Goal: Information Seeking & Learning: Find specific fact

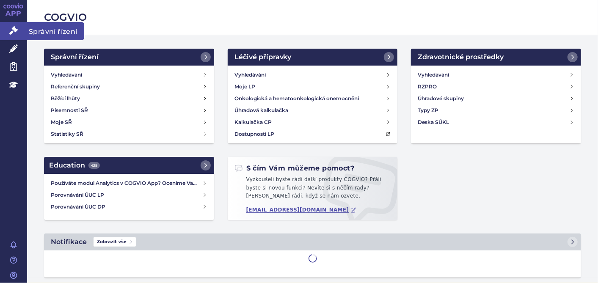
drag, startPoint x: 0, startPoint y: 0, endPoint x: 17, endPoint y: 33, distance: 36.7
click at [17, 33] on icon at bounding box center [13, 30] width 8 height 8
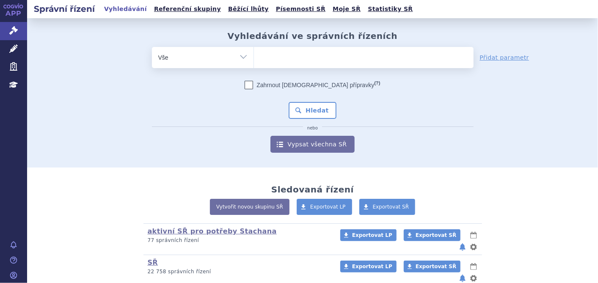
click at [326, 59] on ul at bounding box center [364, 56] width 220 height 18
click at [254, 59] on select at bounding box center [254, 57] width 0 height 21
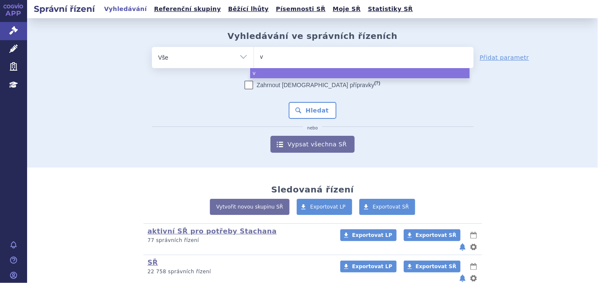
type input "vy"
type input "vylo"
type input "vyloy"
select select "vyloy"
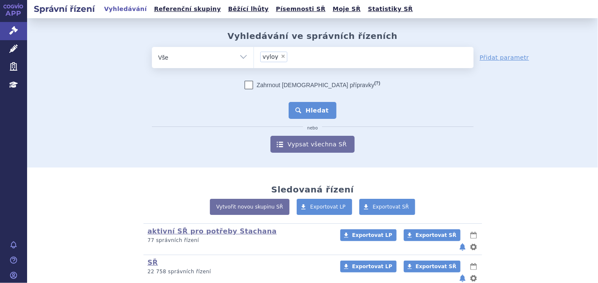
click at [319, 113] on button "Hledat" at bounding box center [313, 110] width 48 height 17
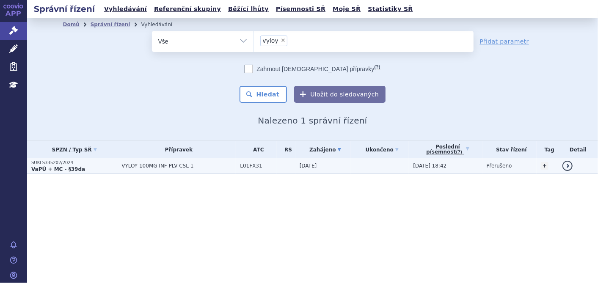
click at [47, 162] on p "SUKLS335202/2024" at bounding box center [74, 163] width 86 height 6
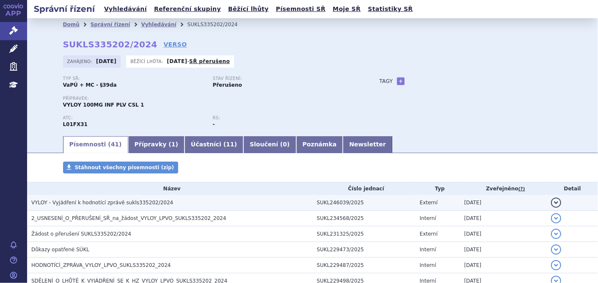
click at [90, 206] on span "VYLOY - Vyjádření k hodnotící zprávě sukls335202/2024" at bounding box center [102, 203] width 142 height 6
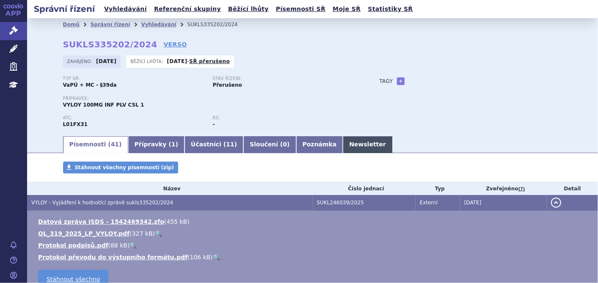
click at [343, 149] on link "Newsletter" at bounding box center [368, 144] width 50 height 17
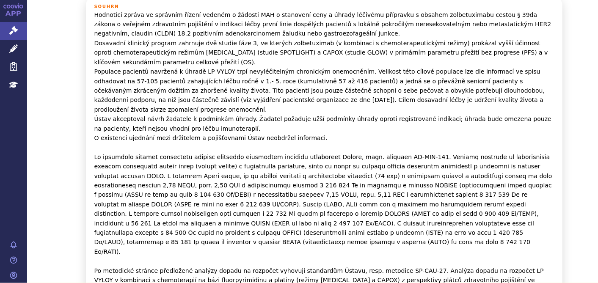
scroll to position [235, 0]
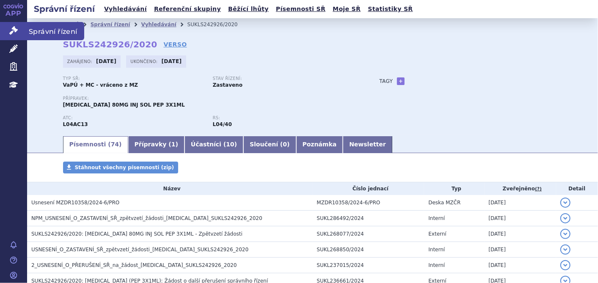
click at [12, 29] on icon at bounding box center [13, 30] width 8 height 8
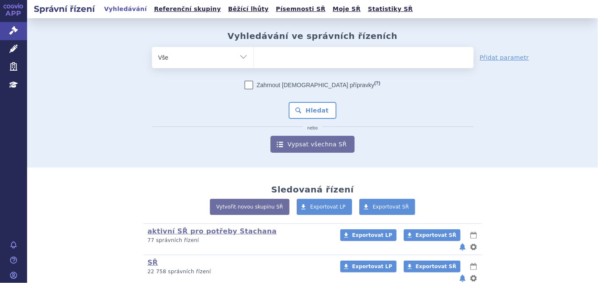
click at [293, 63] on ul at bounding box center [364, 56] width 220 height 18
click at [254, 63] on select at bounding box center [254, 57] width 0 height 21
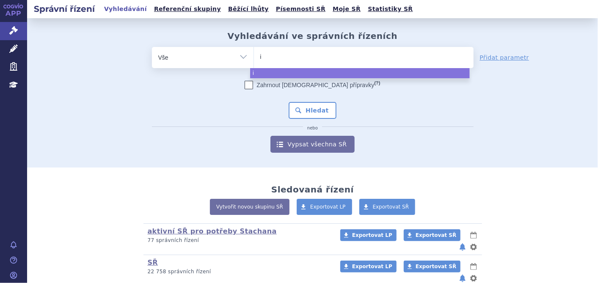
type input "iq"
type input "iqi"
type input "iqir"
type input "iqirvo"
select select "iqirvo"
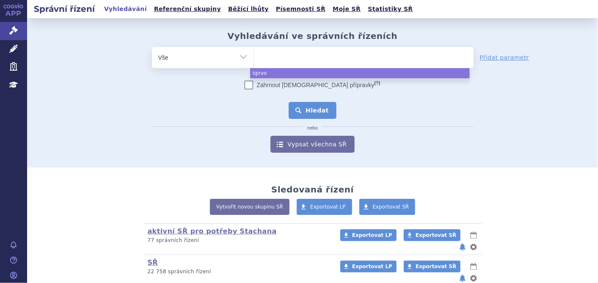
click at [289, 110] on button "Hledat" at bounding box center [313, 110] width 48 height 17
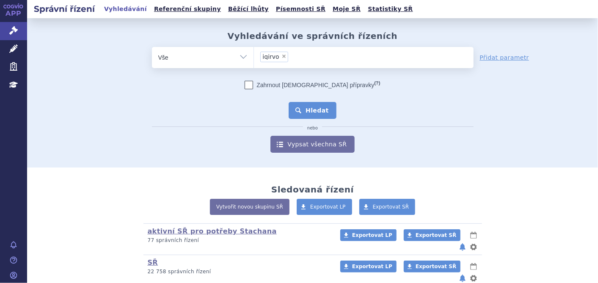
click at [296, 110] on button "Hledat" at bounding box center [313, 110] width 48 height 17
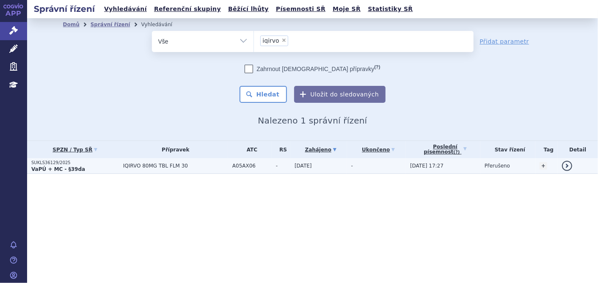
click at [38, 169] on strong "VaPÚ + MC - §39da" at bounding box center [58, 169] width 54 height 6
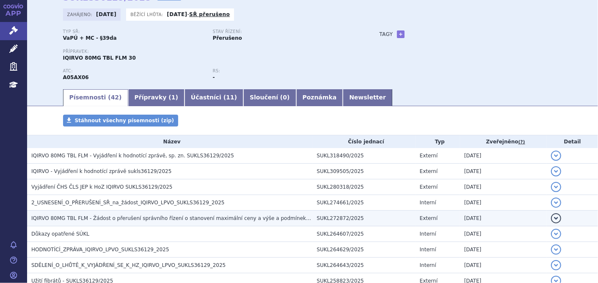
scroll to position [94, 0]
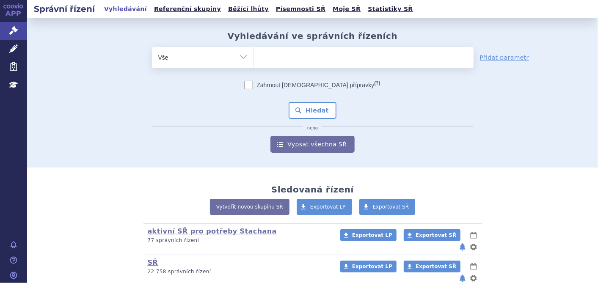
click at [272, 59] on ul at bounding box center [364, 56] width 220 height 18
click at [254, 59] on select at bounding box center [254, 57] width 0 height 21
type input "oc"
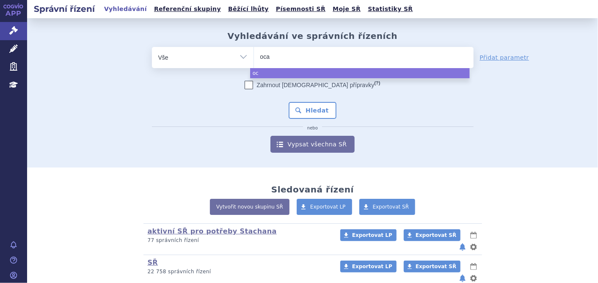
type input "ocal"
type input "ocali"
type input "ocaliv"
type input "[MEDICAL_DATA]"
select select "[MEDICAL_DATA]"
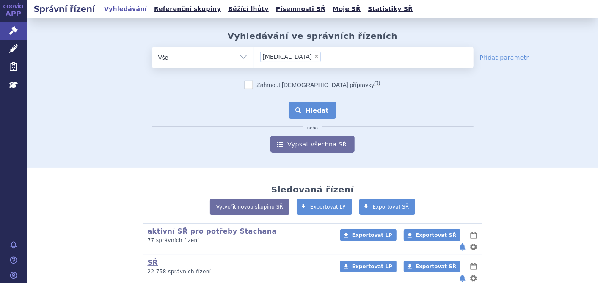
click at [308, 111] on button "Hledat" at bounding box center [313, 110] width 48 height 17
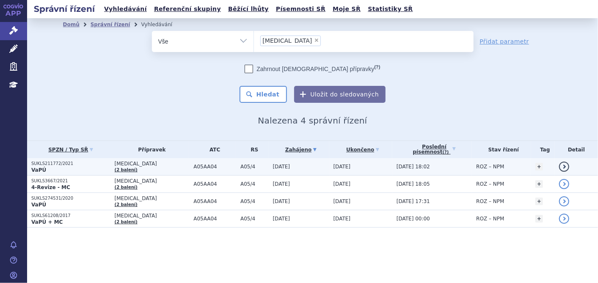
click at [43, 164] on p "SUKLS211772/2021" at bounding box center [70, 164] width 79 height 6
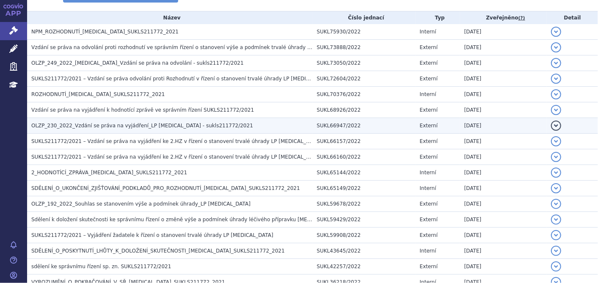
scroll to position [235, 0]
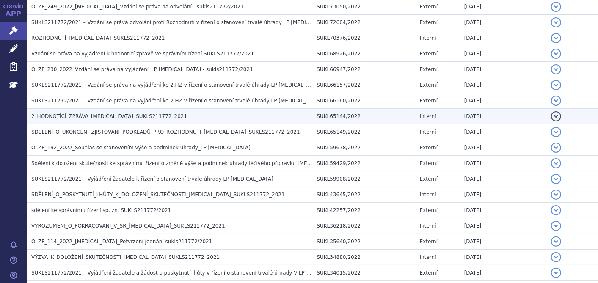
click at [88, 117] on span "2_HODNOTÍCÍ_ZPRÁVA_[MEDICAL_DATA]_SUKLS211772_2021" at bounding box center [109, 116] width 156 height 6
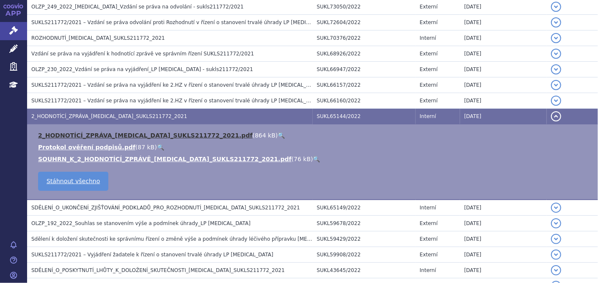
click at [85, 135] on link "2_HODNOTÍCÍ_ZPRÁVA_[MEDICAL_DATA]_SUKLS211772_2021.pdf" at bounding box center [145, 135] width 215 height 7
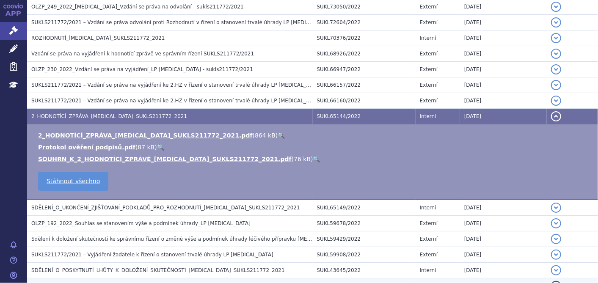
scroll to position [423, 0]
